Goal: Transaction & Acquisition: Purchase product/service

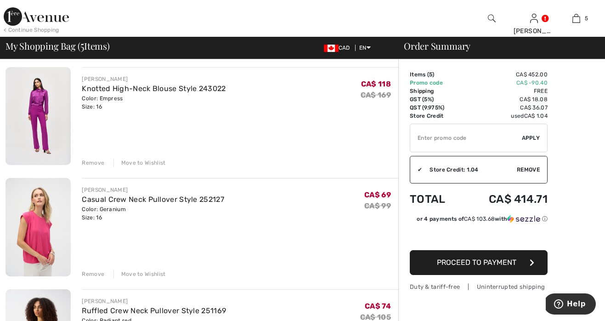
scroll to position [104, 0]
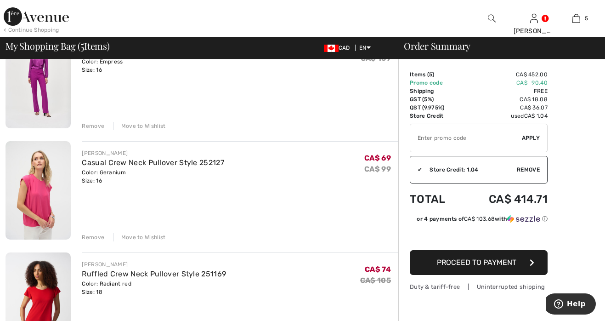
click at [90, 233] on div "Remove" at bounding box center [93, 237] width 23 height 8
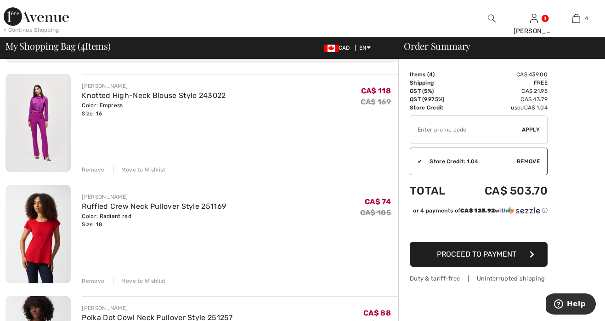
scroll to position [63, 0]
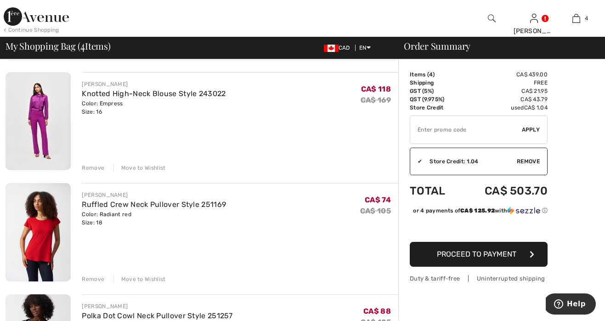
click at [89, 164] on div "Remove" at bounding box center [93, 168] width 23 height 8
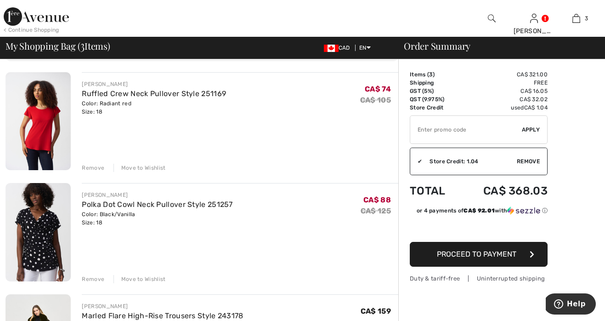
click at [93, 278] on div "Remove" at bounding box center [93, 279] width 23 height 8
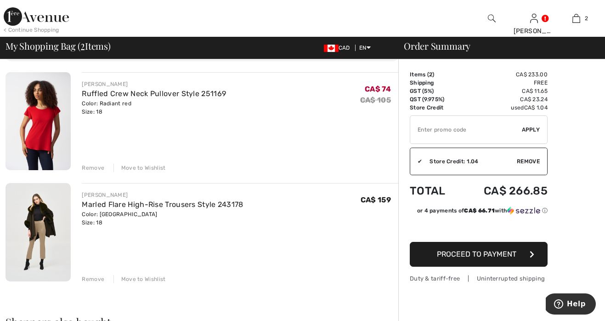
click at [90, 167] on div "Remove" at bounding box center [93, 168] width 23 height 8
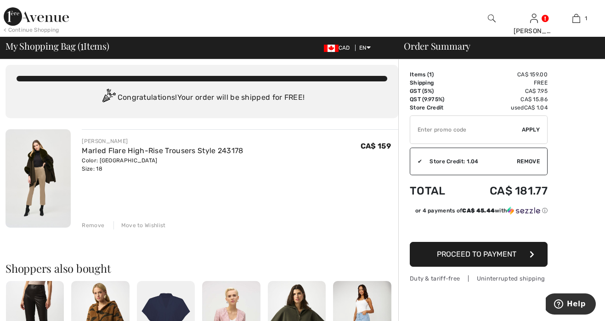
scroll to position [7, 0]
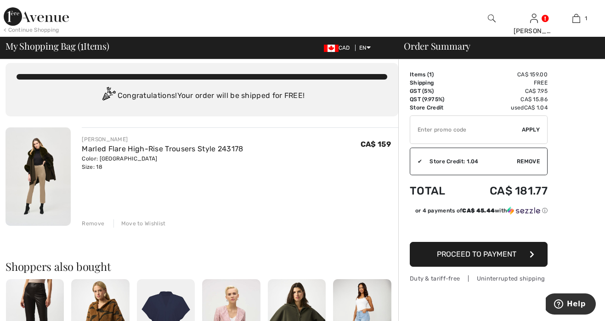
click at [87, 220] on div "Remove" at bounding box center [93, 223] width 23 height 8
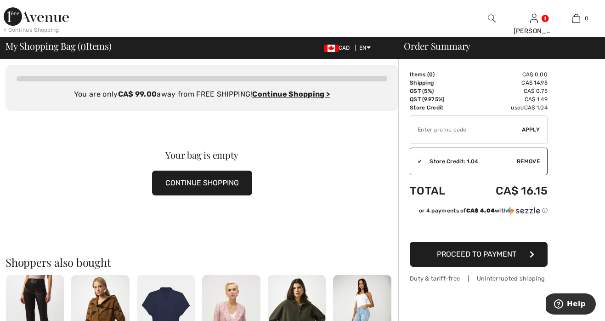
scroll to position [0, 0]
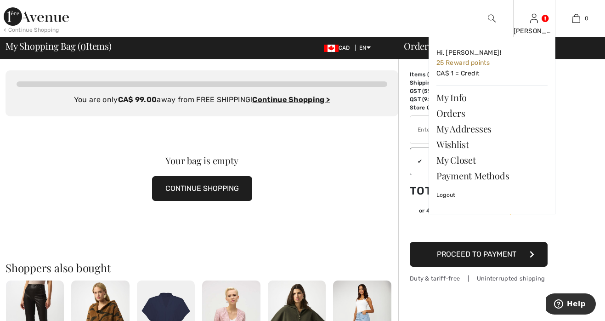
click at [538, 21] on img at bounding box center [535, 18] width 8 height 11
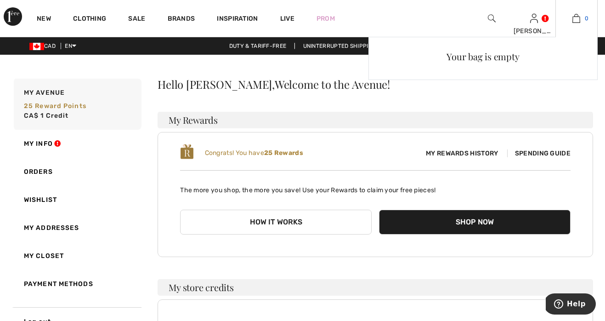
click at [578, 16] on img at bounding box center [577, 18] width 8 height 11
